Goal: Task Accomplishment & Management: Use online tool/utility

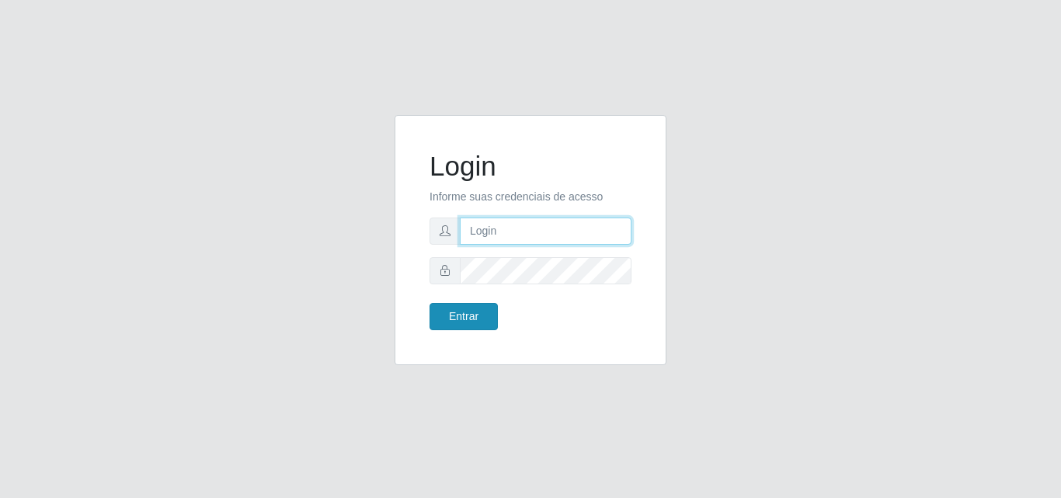
type input "[EMAIL_ADDRESS][DOMAIN_NAME]"
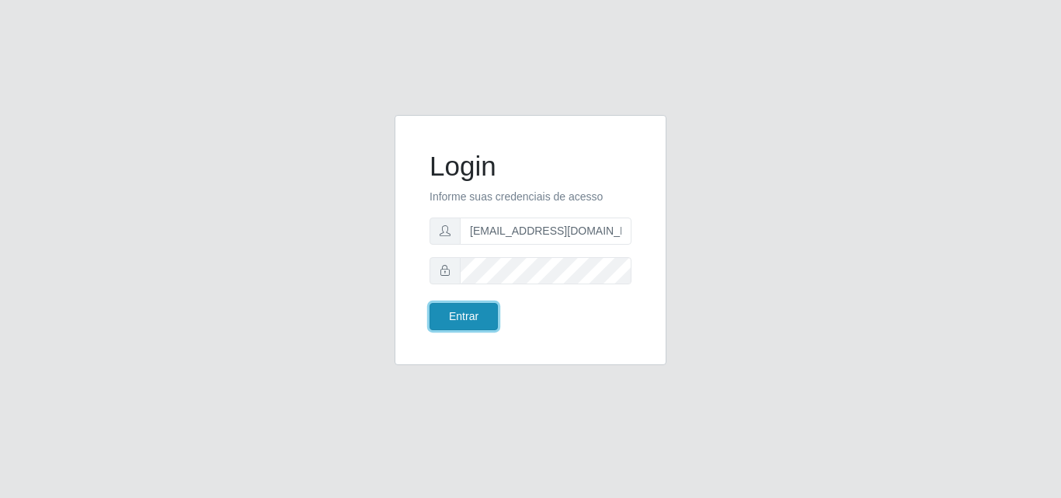
click at [454, 311] on button "Entrar" at bounding box center [463, 316] width 68 height 27
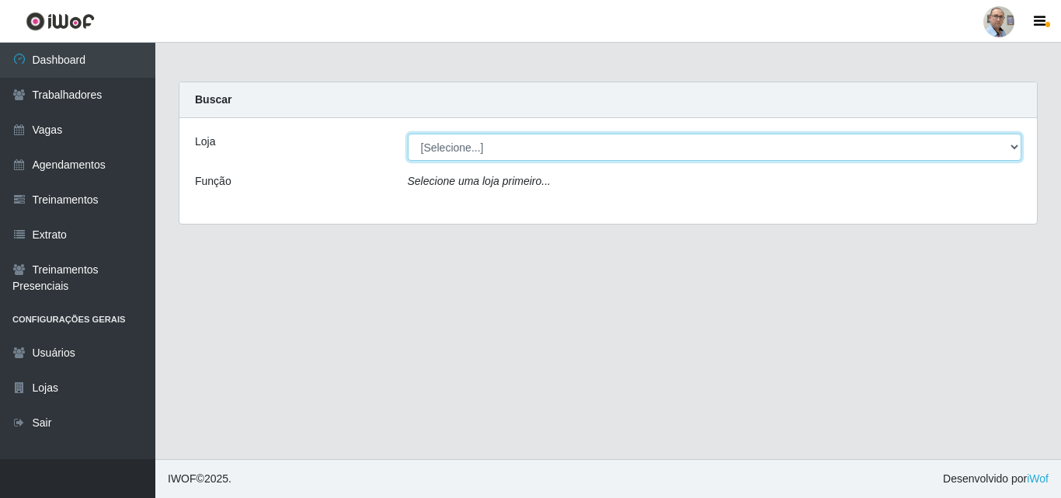
click at [516, 148] on select "[Selecione...] Mar Vermelho - Loja 04" at bounding box center [715, 147] width 614 height 27
select select "251"
click at [408, 134] on select "[Selecione...] Mar Vermelho - Loja 04" at bounding box center [715, 147] width 614 height 27
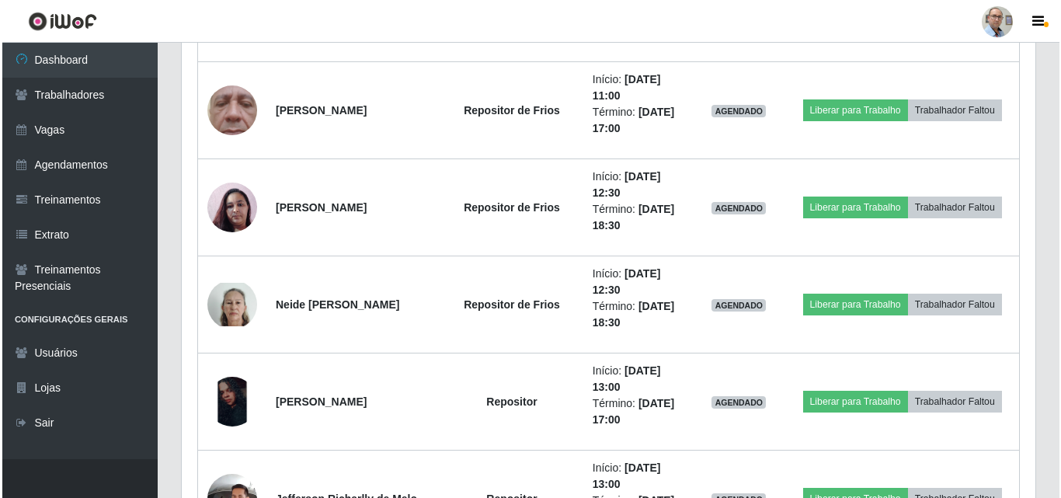
scroll to position [2097, 0]
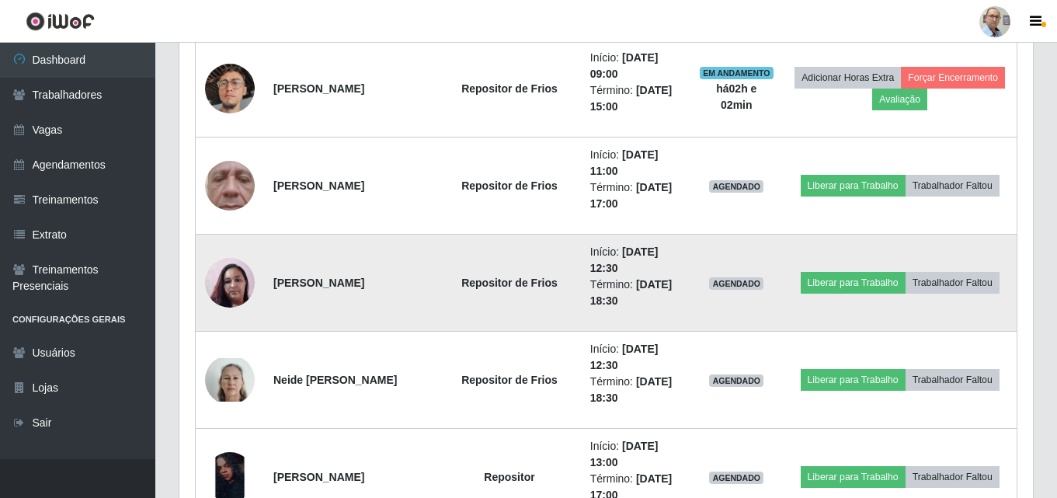
drag, startPoint x: 612, startPoint y: 189, endPoint x: 464, endPoint y: 254, distance: 161.3
click at [464, 254] on td "Repositor de Frios" at bounding box center [509, 283] width 143 height 97
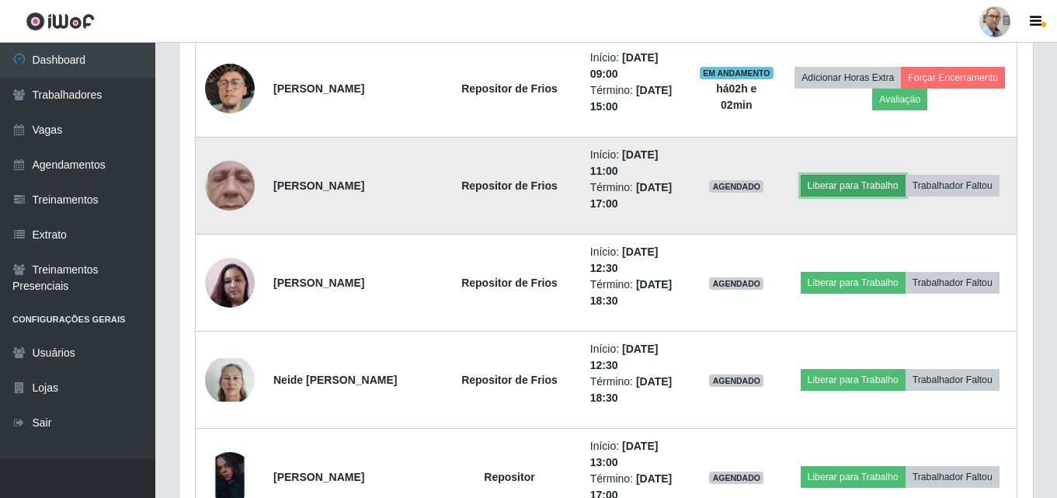
click at [852, 184] on button "Liberar para Trabalho" at bounding box center [853, 186] width 105 height 22
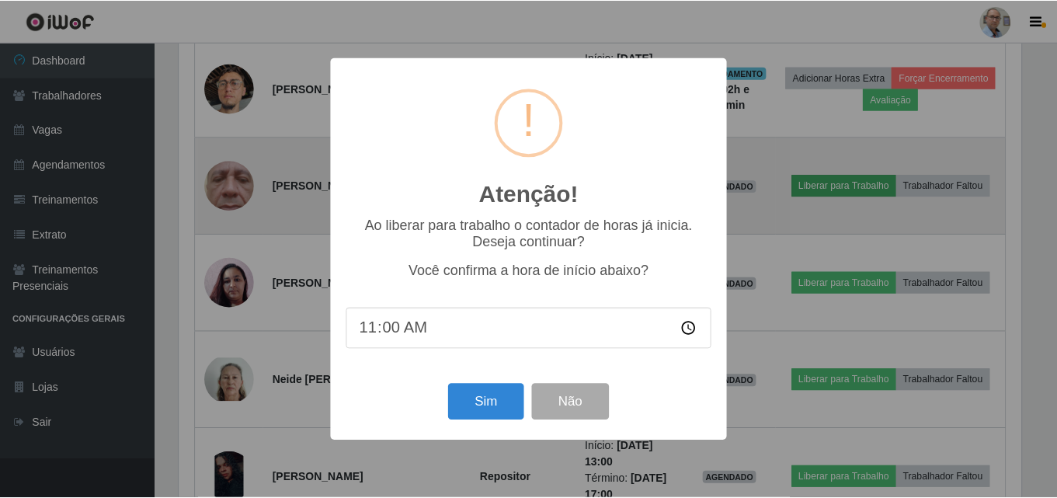
scroll to position [322, 846]
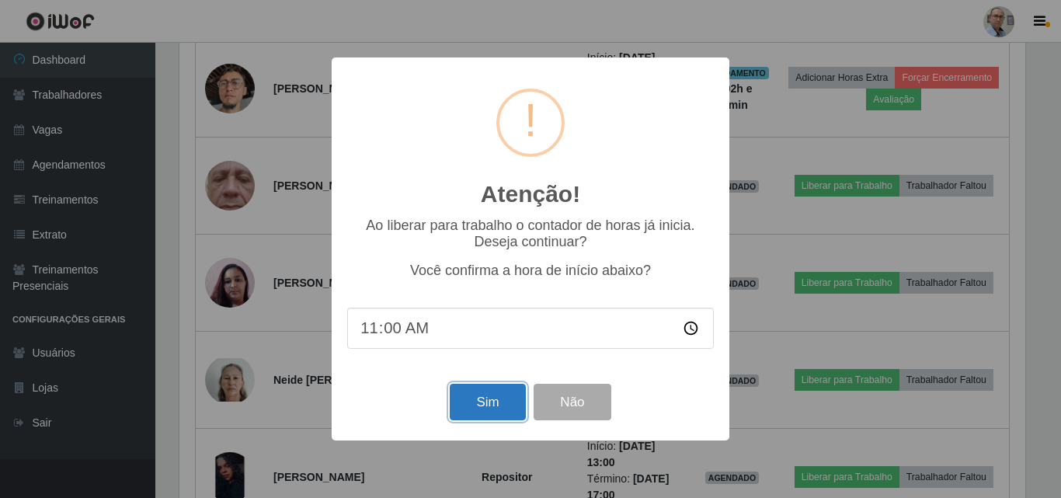
click at [493, 398] on button "Sim" at bounding box center [487, 402] width 75 height 36
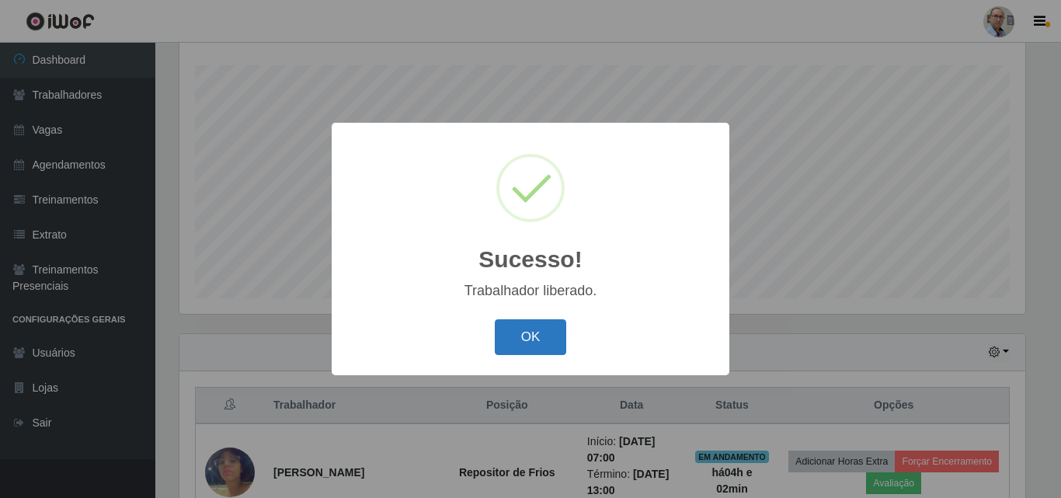
click at [528, 338] on button "OK" at bounding box center [531, 337] width 72 height 36
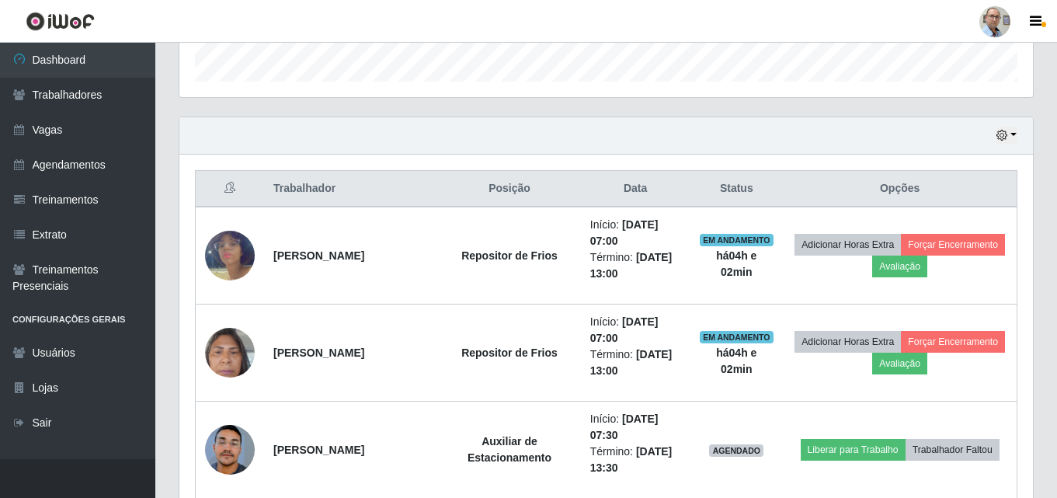
scroll to position [490, 0]
